Goal: Ask a question: Seek information or help from site administrators or community

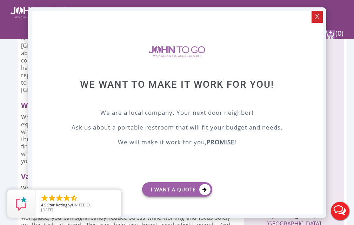
click at [318, 17] on div "X" at bounding box center [317, 17] width 11 height 12
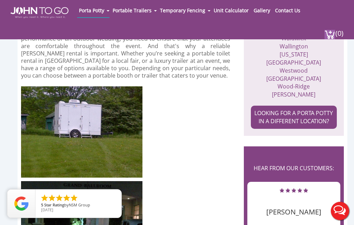
scroll to position [808, 0]
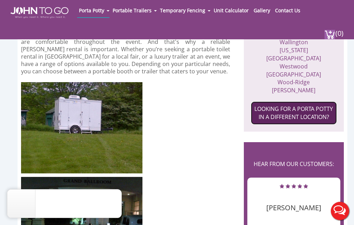
click at [300, 101] on link "LOOKING FOR A PORTA POTTY IN A DIFFERENT LOCATION?" at bounding box center [294, 112] width 86 height 23
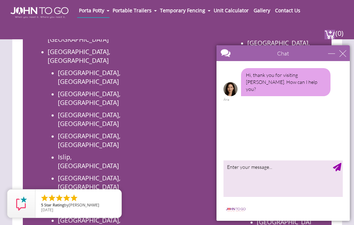
scroll to position [667, 0]
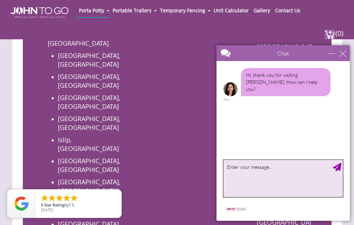
click at [239, 171] on textarea "type your message" at bounding box center [283, 178] width 119 height 37
type textarea "how much do you charge contractors for a porta potty rental per month"
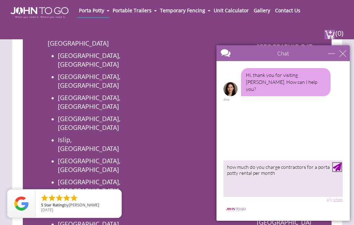
click at [336, 168] on div "Send Message" at bounding box center [337, 167] width 8 height 8
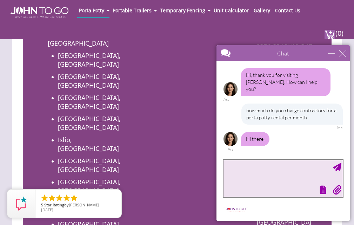
scroll to position [0, 0]
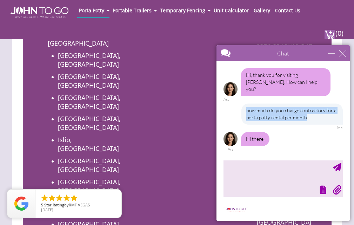
drag, startPoint x: 248, startPoint y: 104, endPoint x: 323, endPoint y: 110, distance: 75.4
click at [323, 110] on div "how much do you charge contractors for a porta potty rental per month" at bounding box center [292, 114] width 101 height 21
copy div "how much do you charge contractors for a porta potty rental per month"
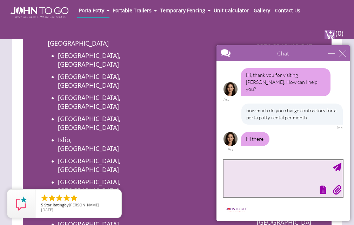
click at [254, 176] on textarea "type your message" at bounding box center [283, 178] width 119 height 37
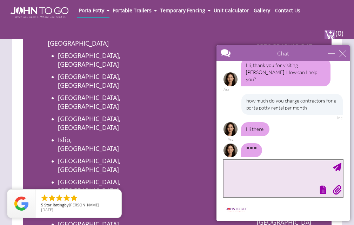
paste textarea "how much do you charge contractors for a porta potty rental per month"
type textarea "how much do you charge contractors for a porta potty rental per month"
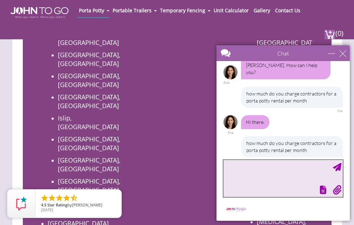
scroll to position [702, 0]
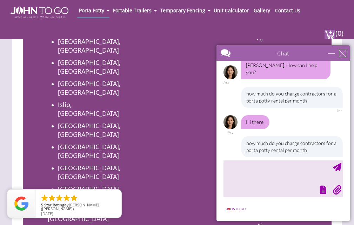
click at [343, 52] on div "close" at bounding box center [343, 53] width 7 height 7
type input "Continue Chat"
type input "End Chat"
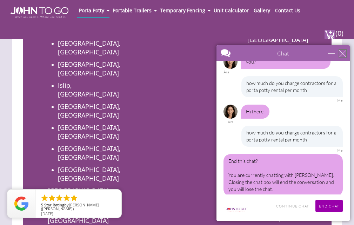
scroll to position [737, 0]
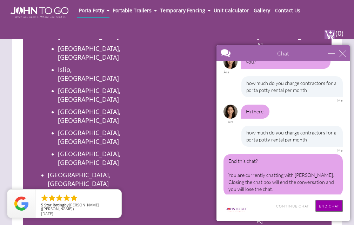
click at [329, 207] on input "End Chat" at bounding box center [329, 206] width 27 height 12
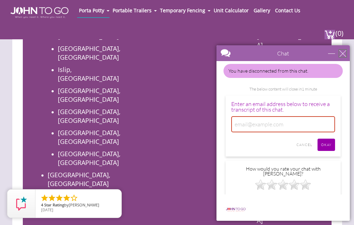
click at [344, 52] on div "close" at bounding box center [343, 53] width 7 height 7
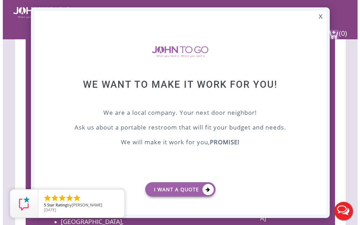
scroll to position [526, 0]
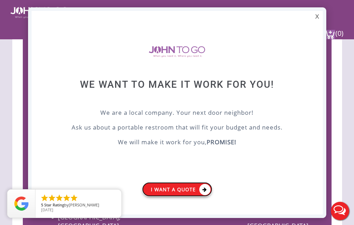
click at [202, 188] on icon at bounding box center [204, 189] width 11 height 11
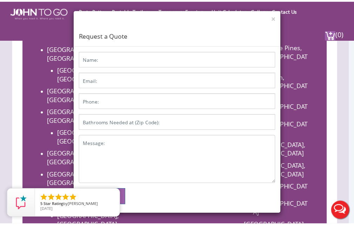
scroll to position [0, 0]
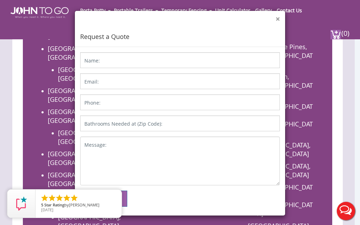
click at [275, 18] on button "×" at bounding box center [277, 18] width 4 height 7
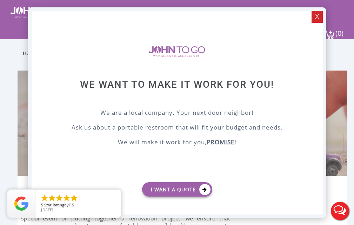
click at [314, 15] on div "X" at bounding box center [317, 17] width 11 height 12
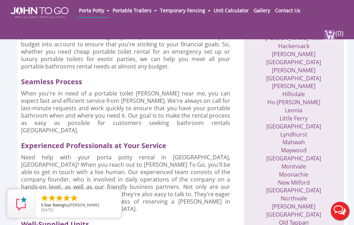
scroll to position [456, 0]
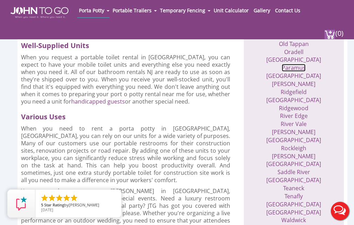
scroll to position [632, 0]
